Goal: Task Accomplishment & Management: Manage account settings

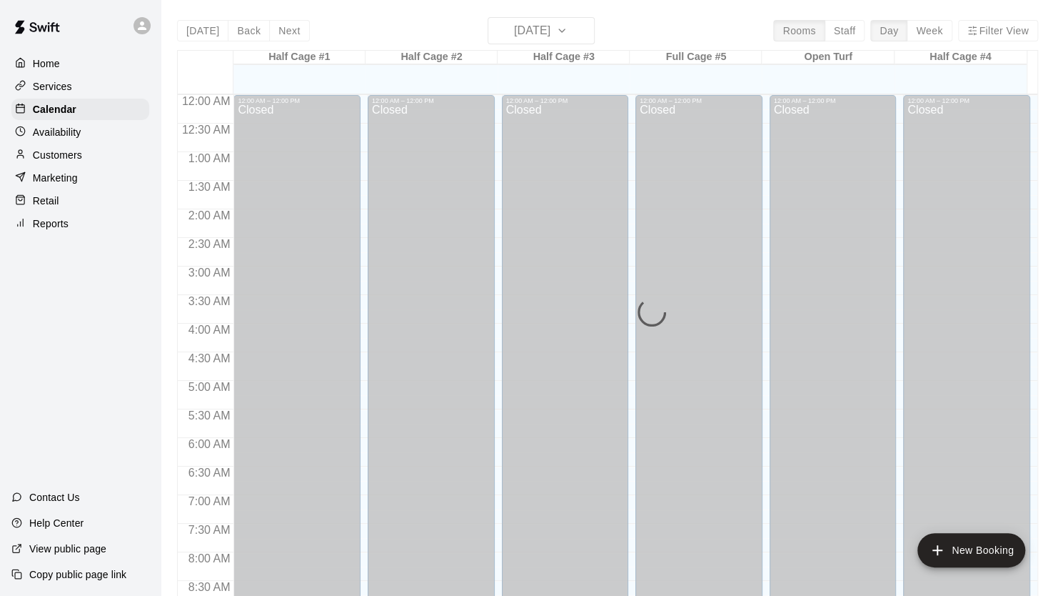
scroll to position [811, 0]
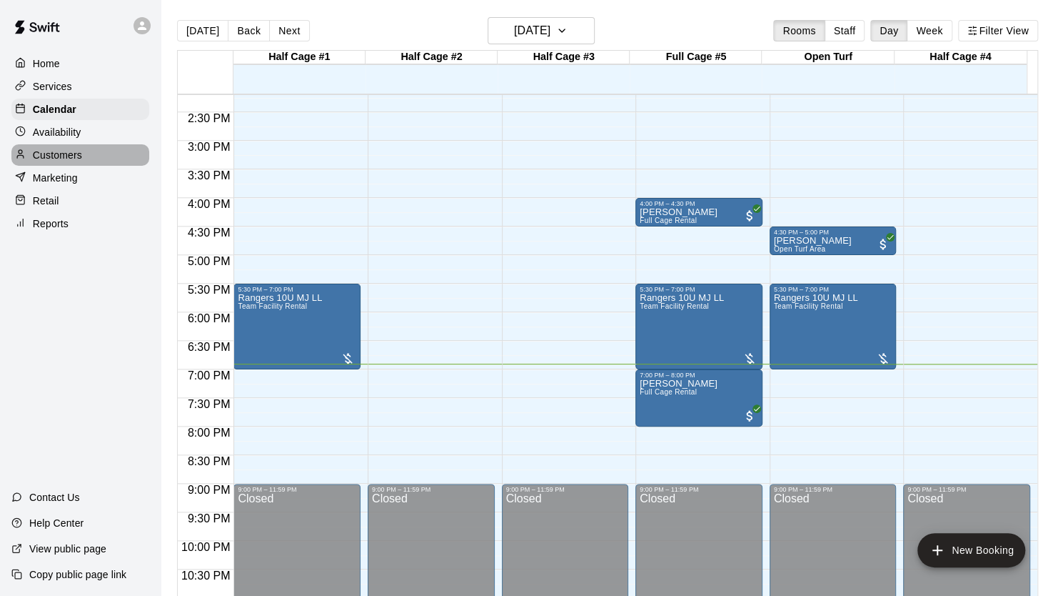
click at [56, 162] on p "Customers" at bounding box center [57, 155] width 49 height 14
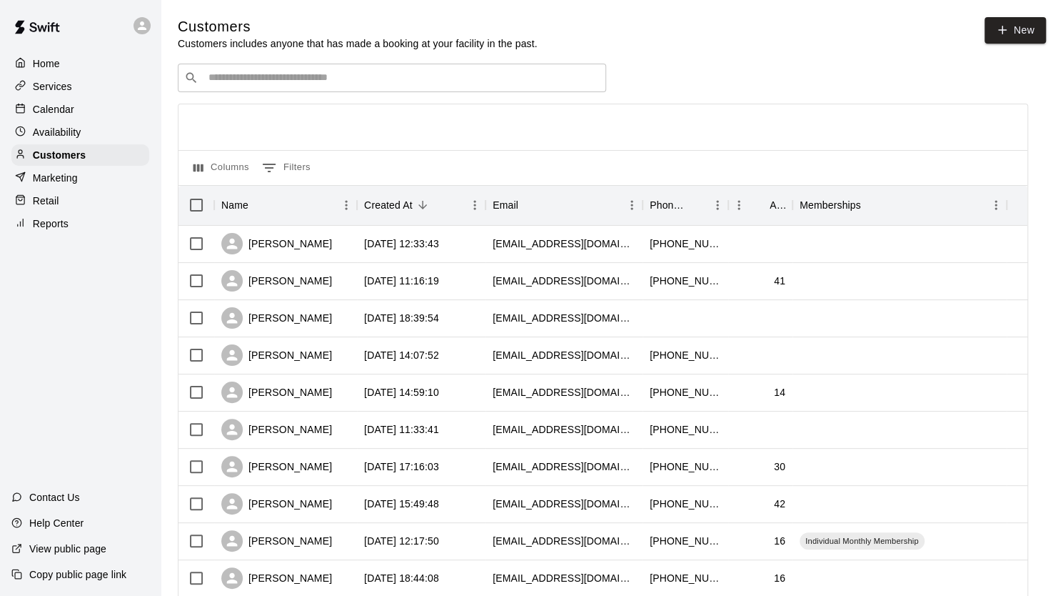
click at [251, 78] on input "Search customers by name or email" at bounding box center [402, 78] width 396 height 14
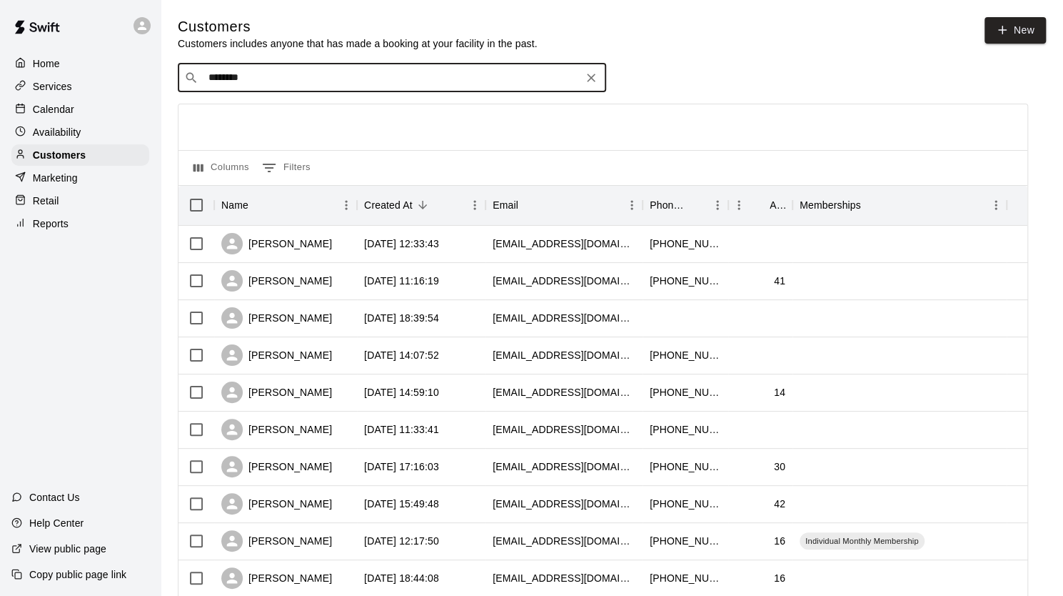
type input "*********"
click at [236, 112] on p "[PERSON_NAME]" at bounding box center [261, 109] width 87 height 15
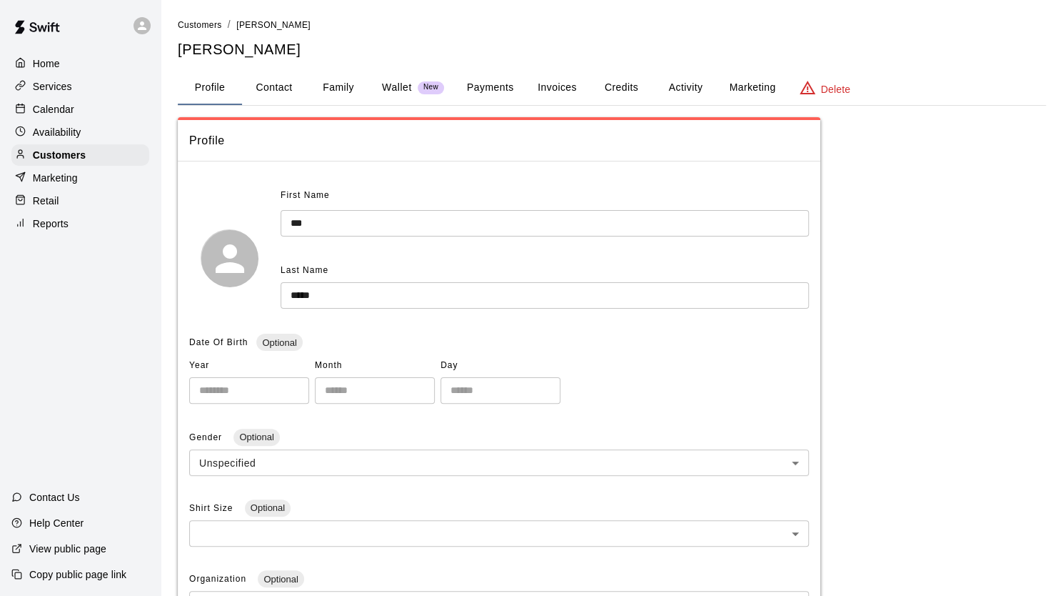
click at [480, 83] on button "Payments" at bounding box center [490, 88] width 69 height 34
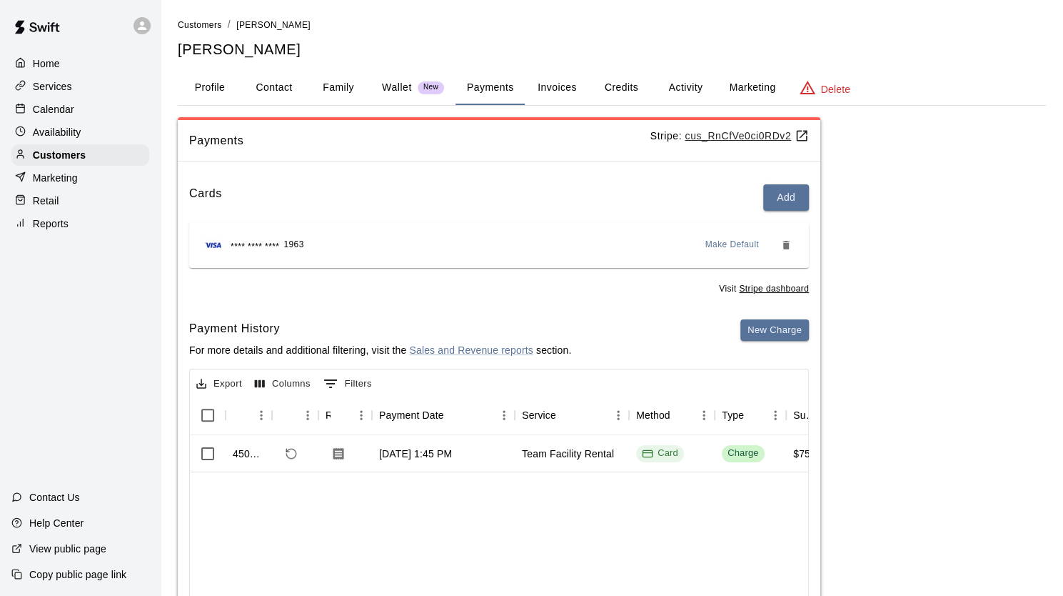
click at [64, 116] on p "Calendar" at bounding box center [53, 109] width 41 height 14
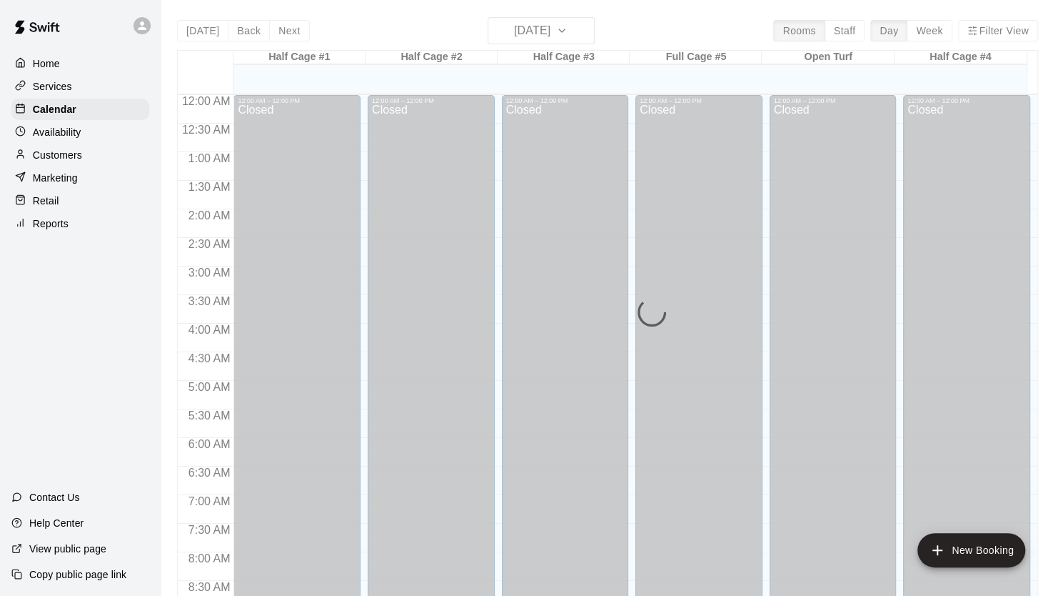
scroll to position [811, 0]
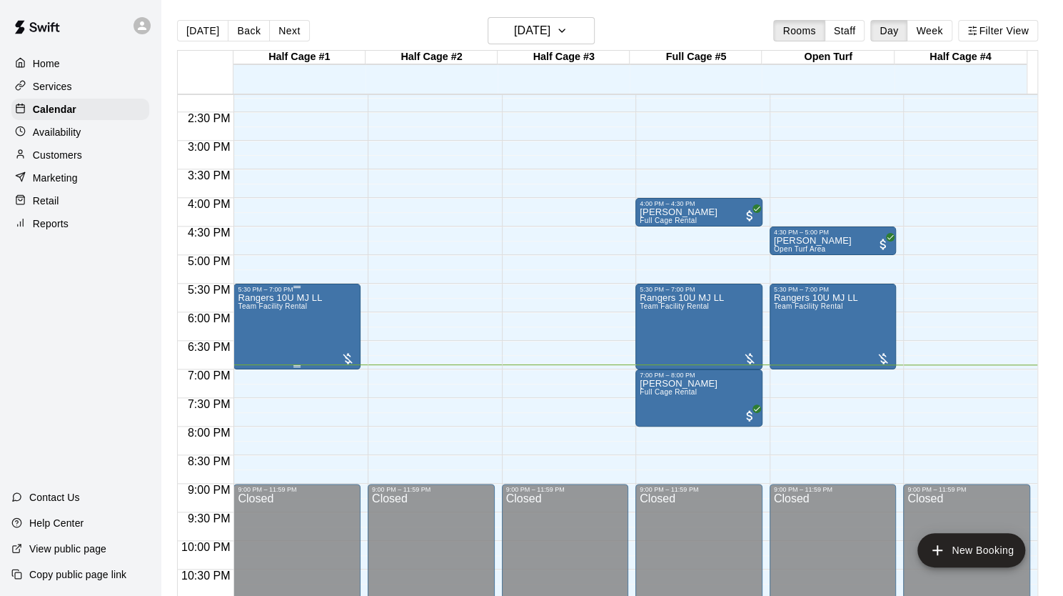
click at [346, 359] on div at bounding box center [348, 358] width 14 height 14
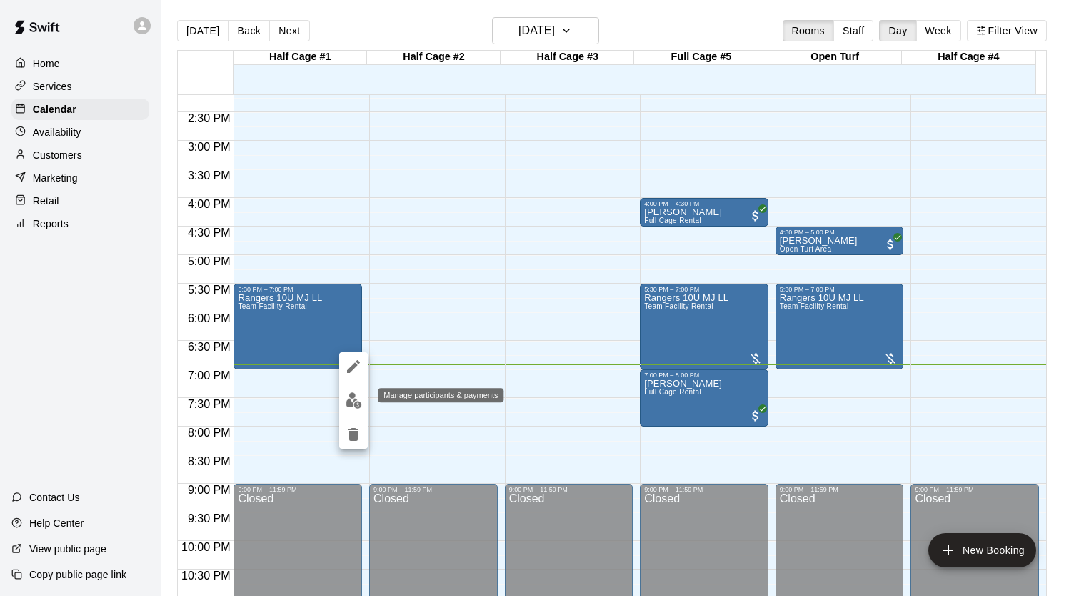
click at [348, 396] on img "edit" at bounding box center [354, 400] width 16 height 16
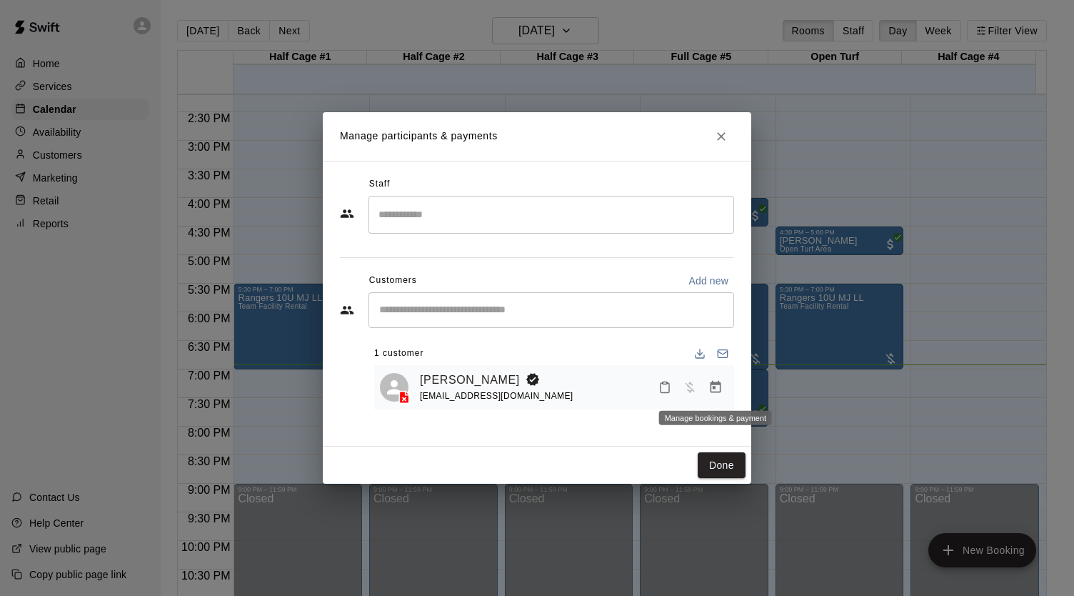
click at [711, 384] on icon "Manage bookings & payment" at bounding box center [716, 387] width 11 height 12
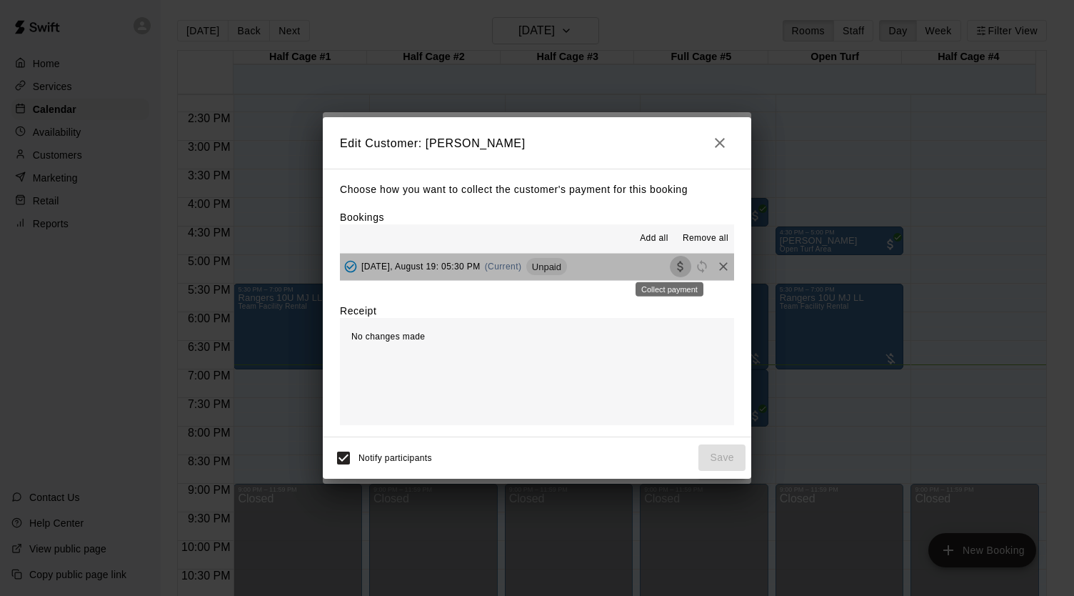
click at [677, 269] on icon "Collect payment" at bounding box center [680, 266] width 6 height 11
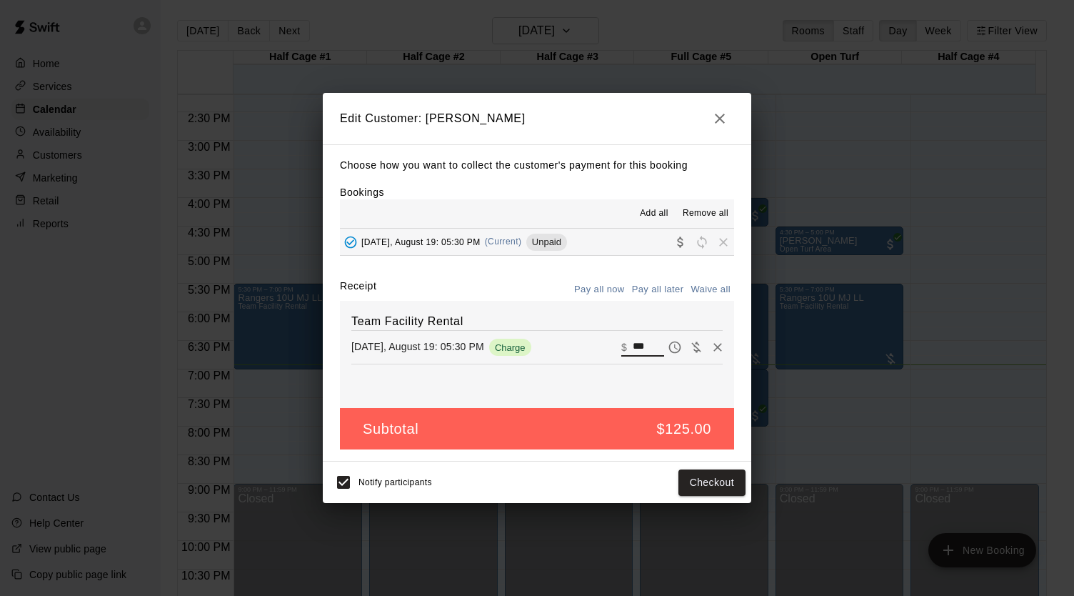
click at [641, 342] on input "***" at bounding box center [648, 347] width 31 height 19
type input "**"
click at [708, 481] on button "Checkout" at bounding box center [711, 482] width 67 height 26
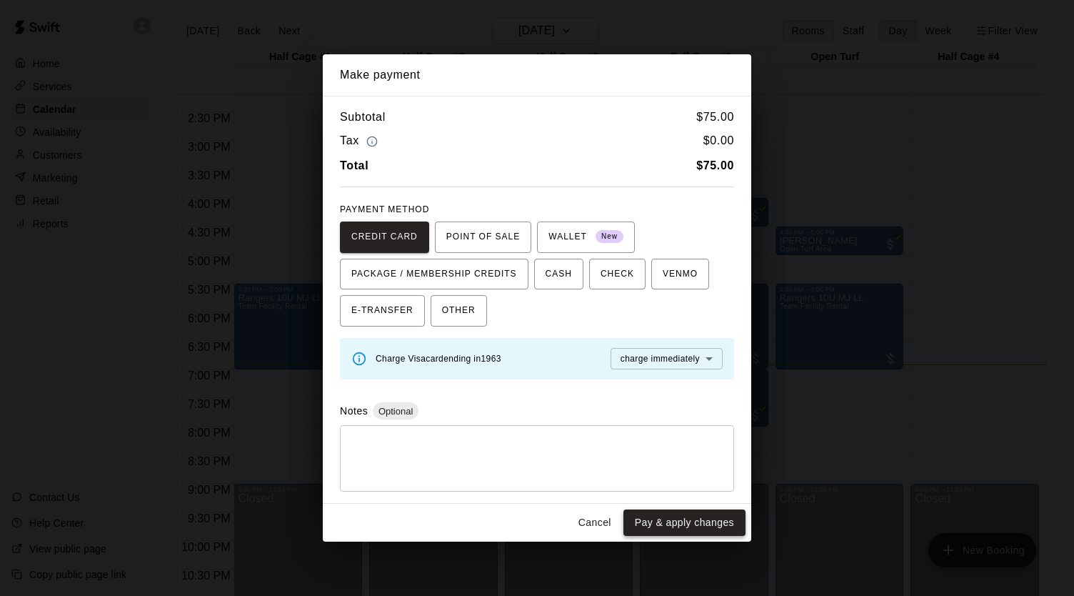
click at [696, 521] on button "Pay & apply changes" at bounding box center [684, 522] width 122 height 26
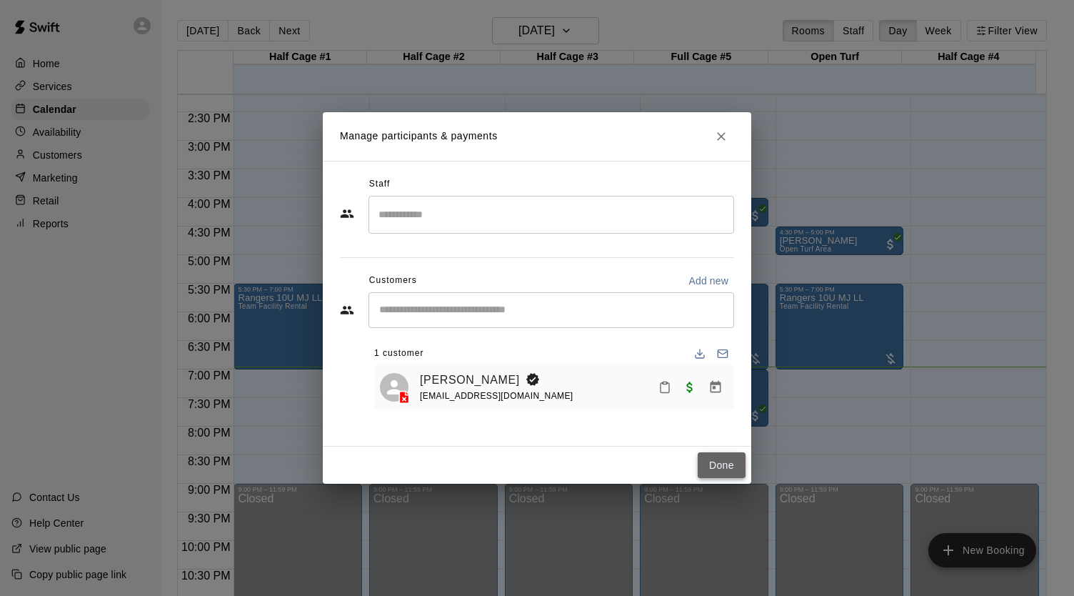
click at [733, 465] on button "Done" at bounding box center [722, 465] width 48 height 26
